Goal: Information Seeking & Learning: Learn about a topic

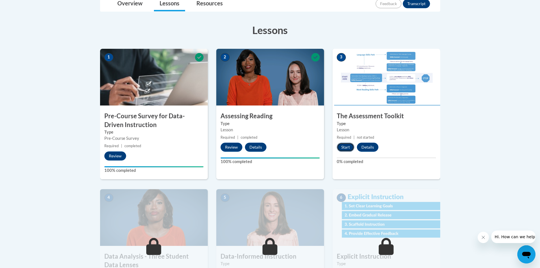
click at [347, 146] on button "Start" at bounding box center [346, 147] width 18 height 9
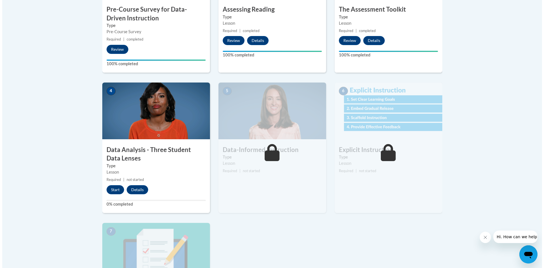
scroll to position [255, 0]
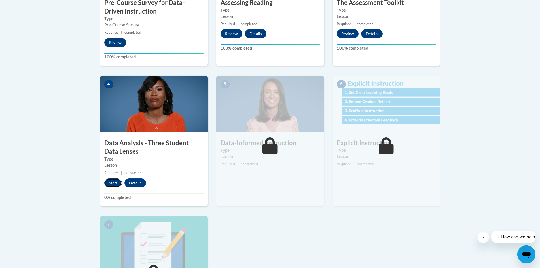
click at [111, 183] on button "Start" at bounding box center [113, 182] width 18 height 9
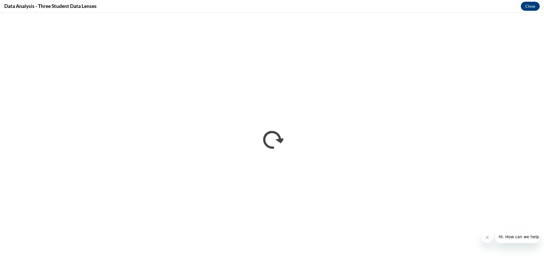
scroll to position [0, 0]
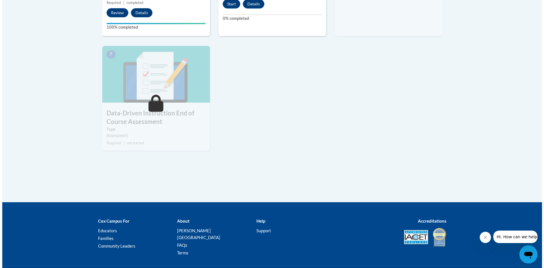
scroll to position [283, 0]
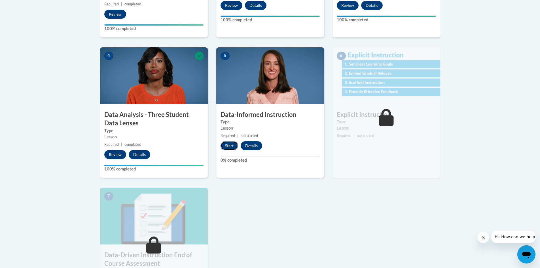
click at [230, 144] on button "Start" at bounding box center [230, 145] width 18 height 9
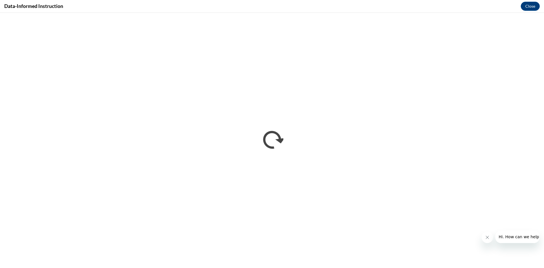
scroll to position [0, 0]
